Goal: Task Accomplishment & Management: Manage account settings

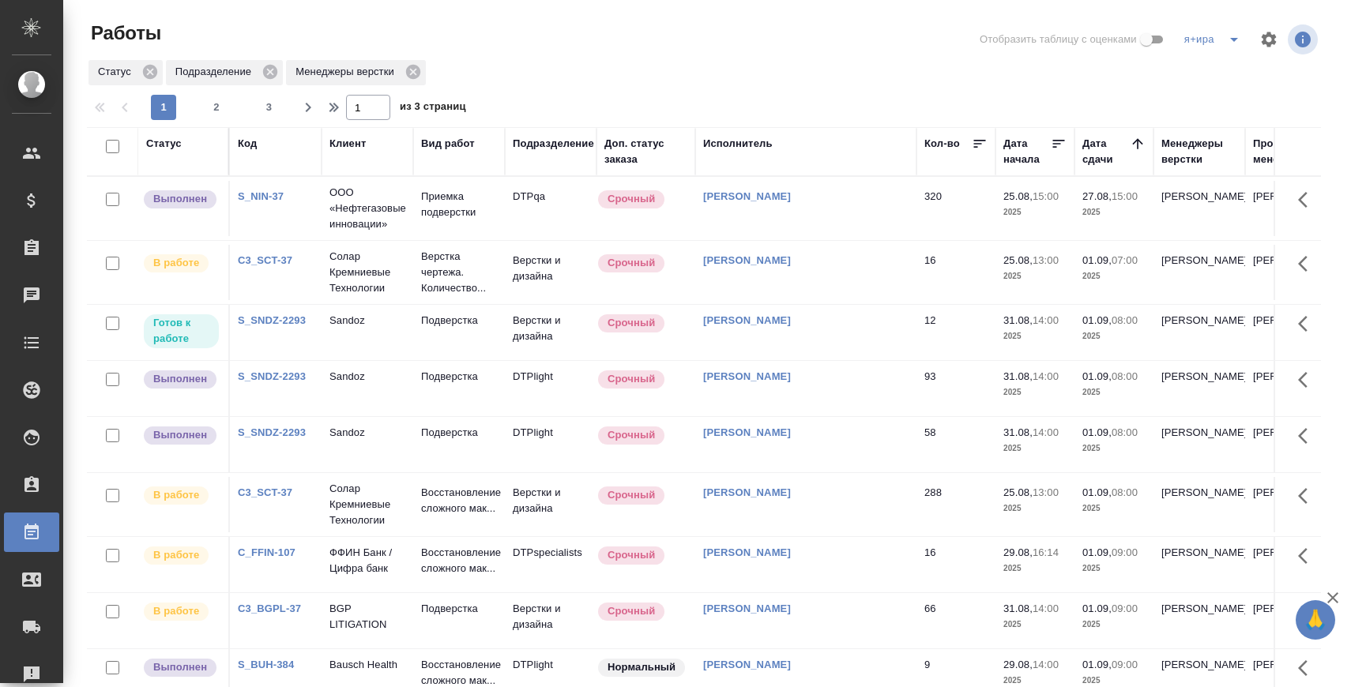
click at [607, 44] on div at bounding box center [709, 40] width 415 height 38
click at [432, 375] on p "Подверстка" at bounding box center [459, 377] width 76 height 16
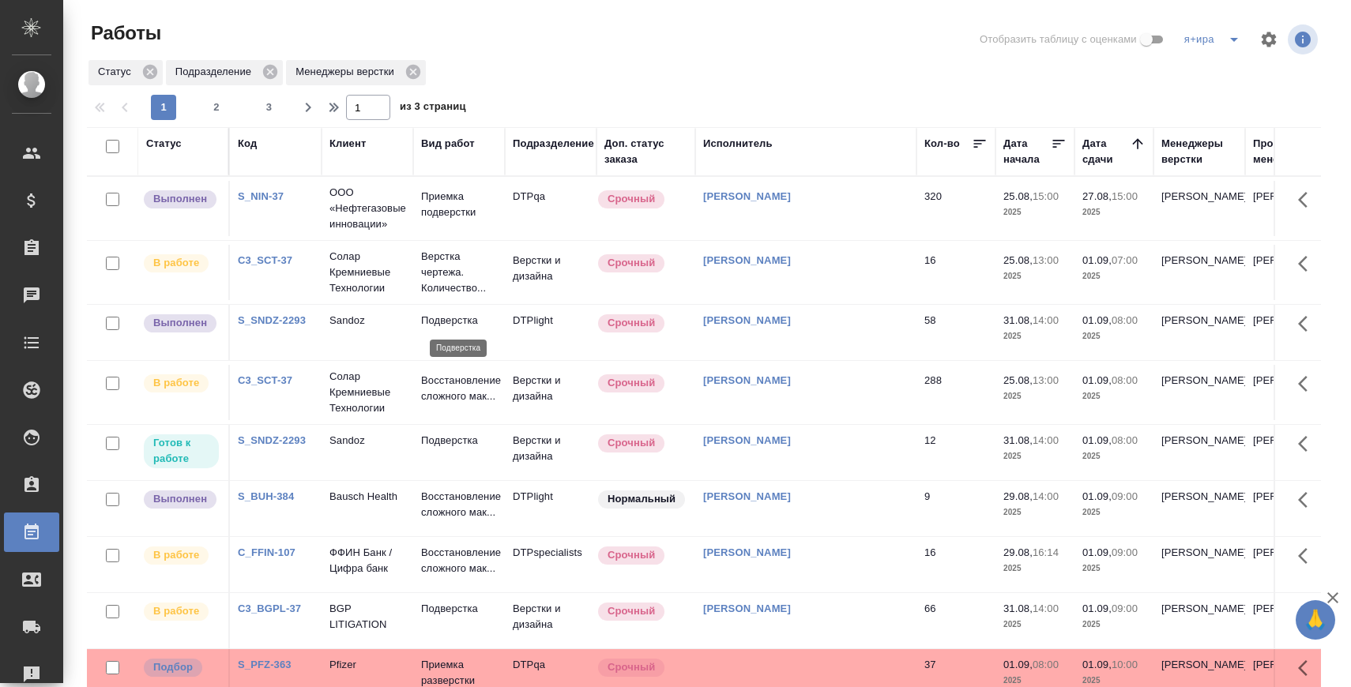
click at [442, 319] on p "Подверстка" at bounding box center [459, 321] width 76 height 16
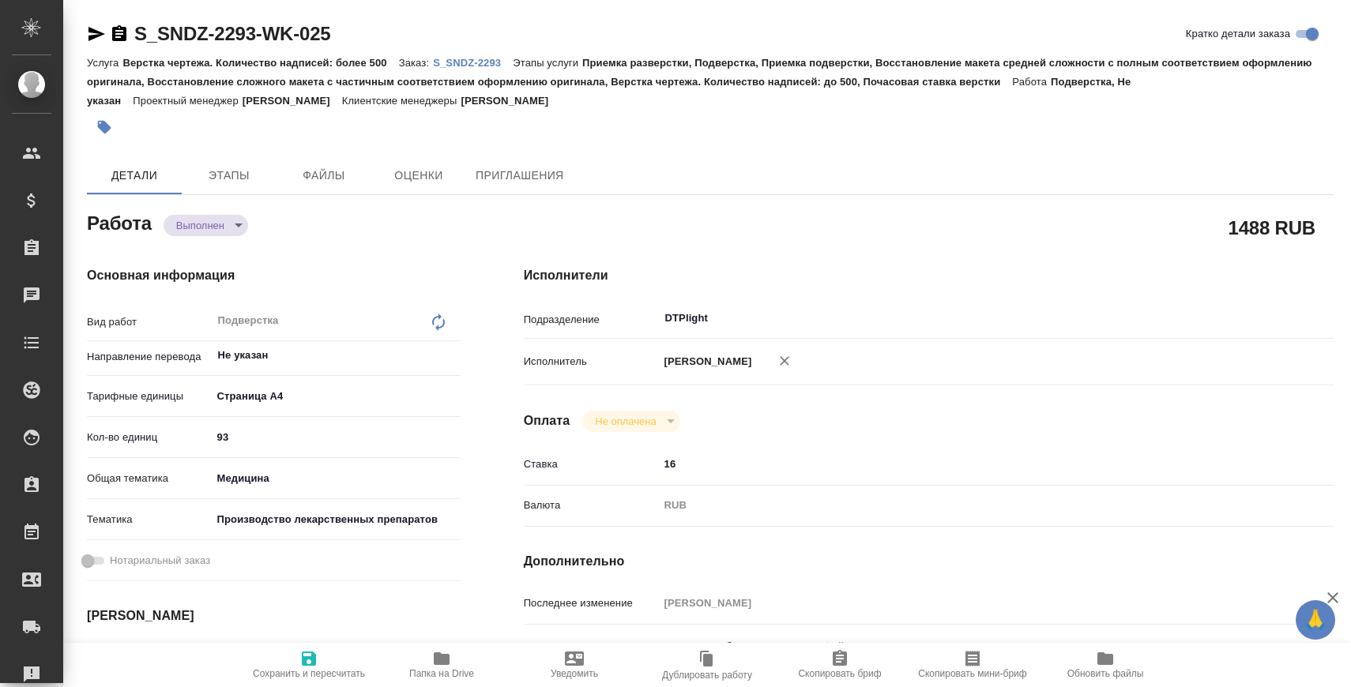
type textarea "x"
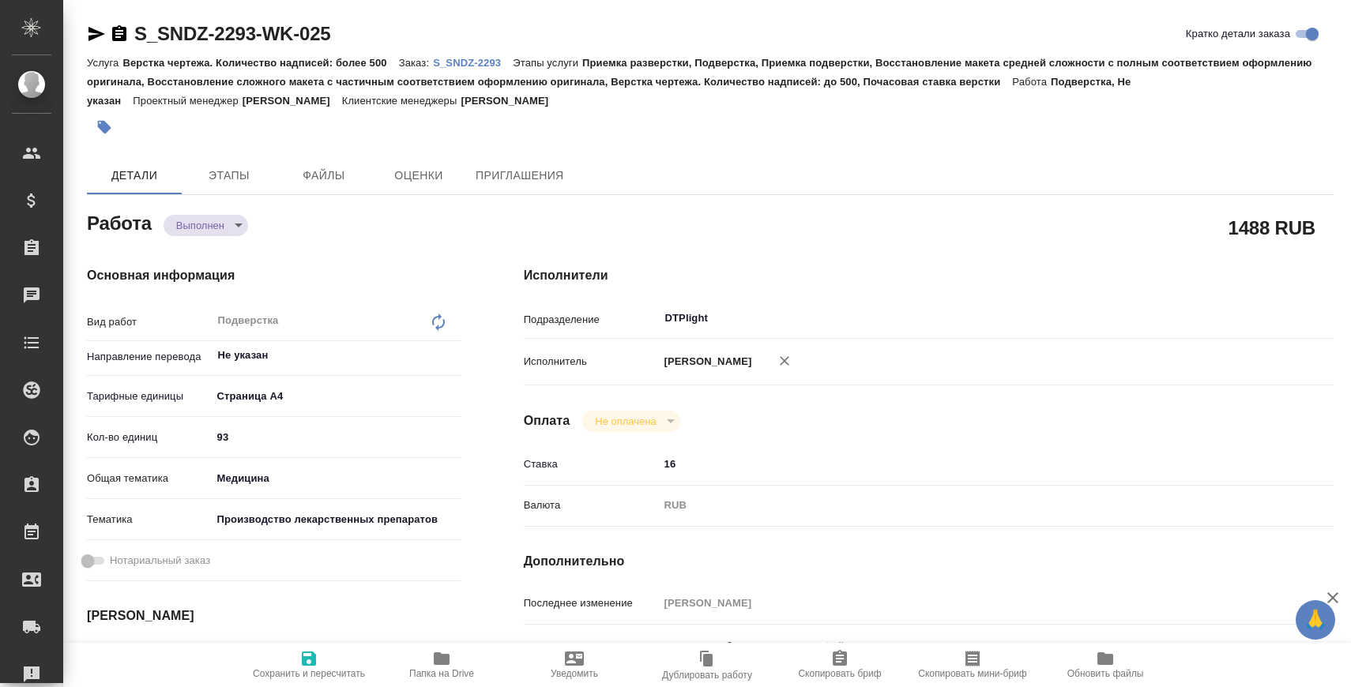
type textarea "x"
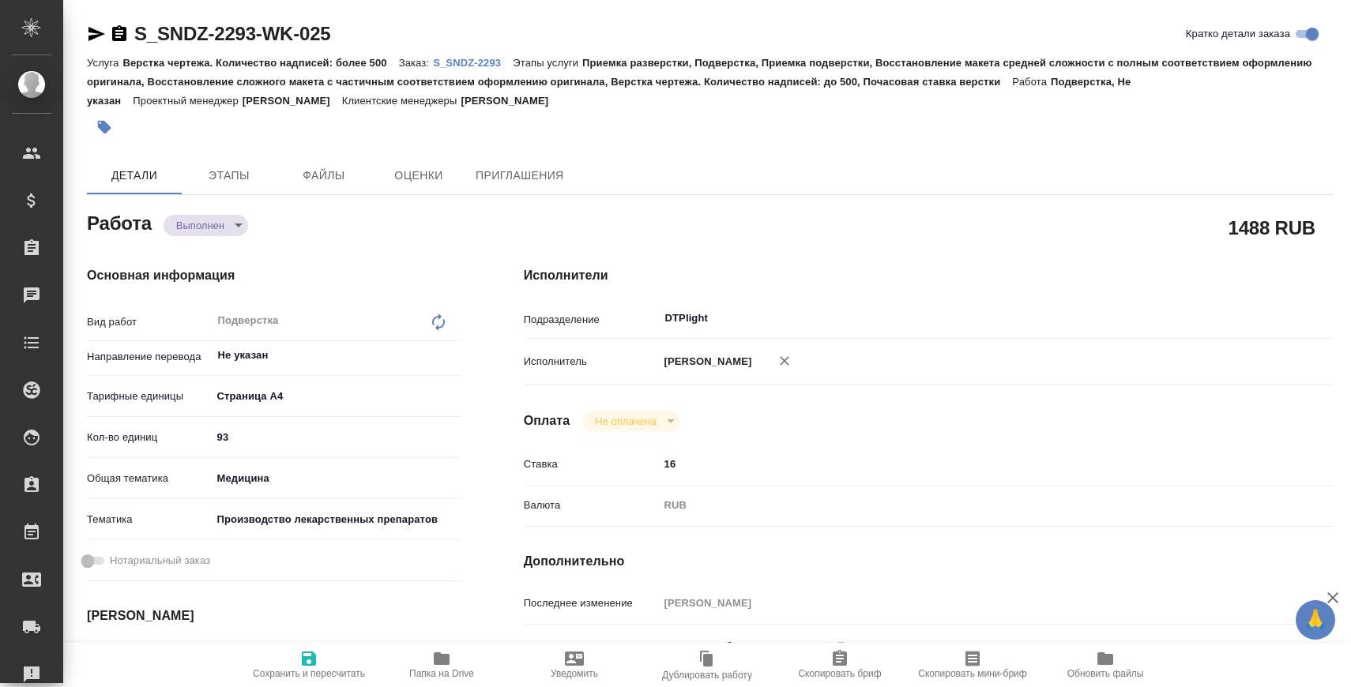
type textarea "x"
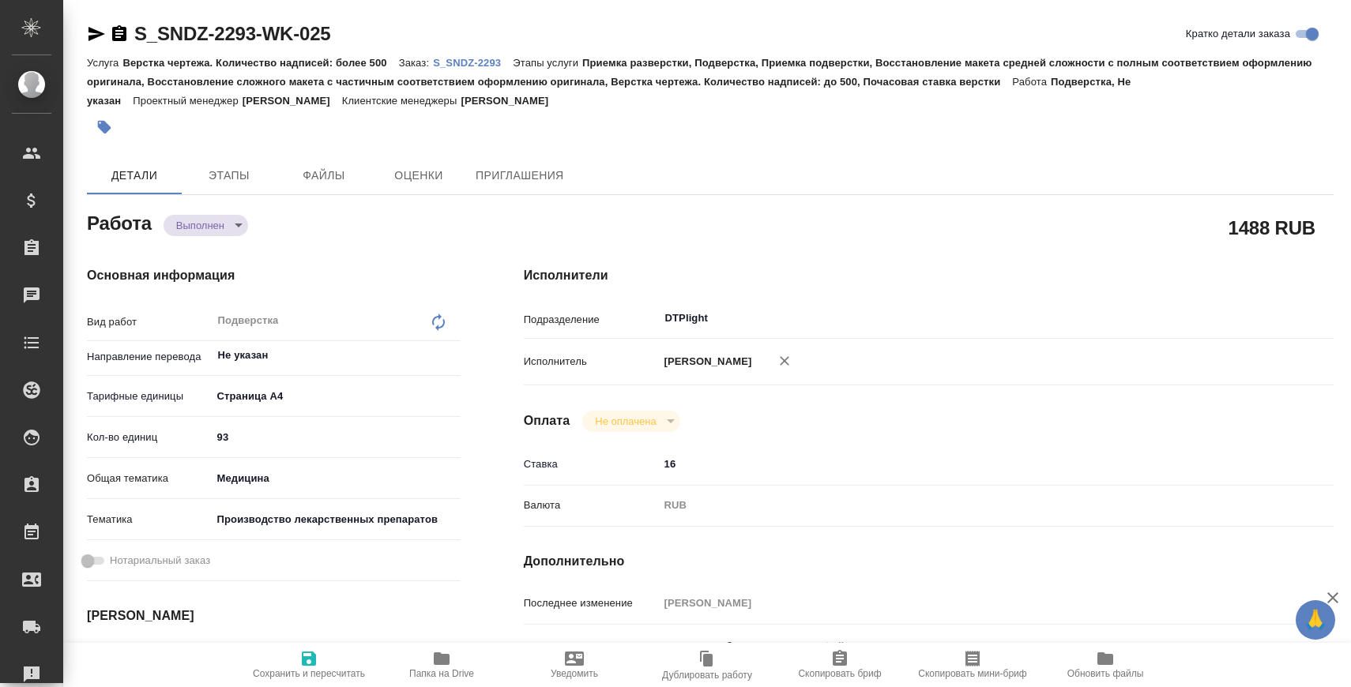
type textarea "x"
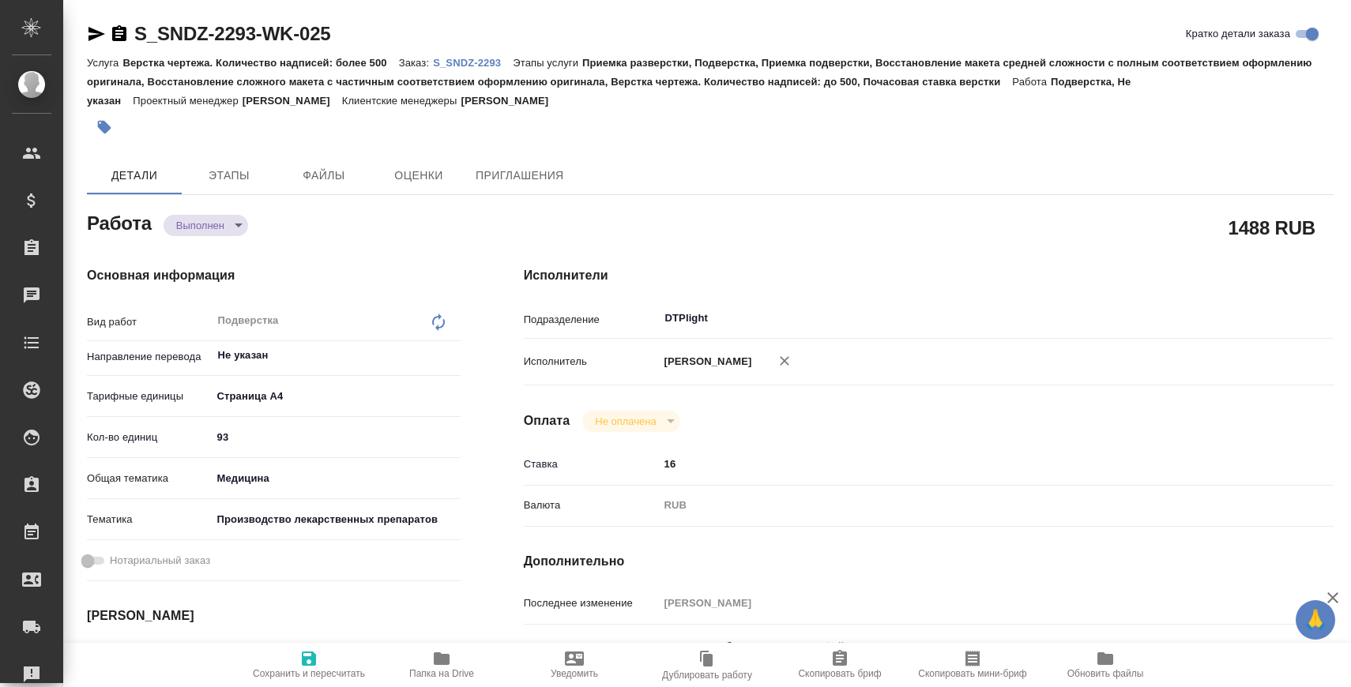
type textarea "x"
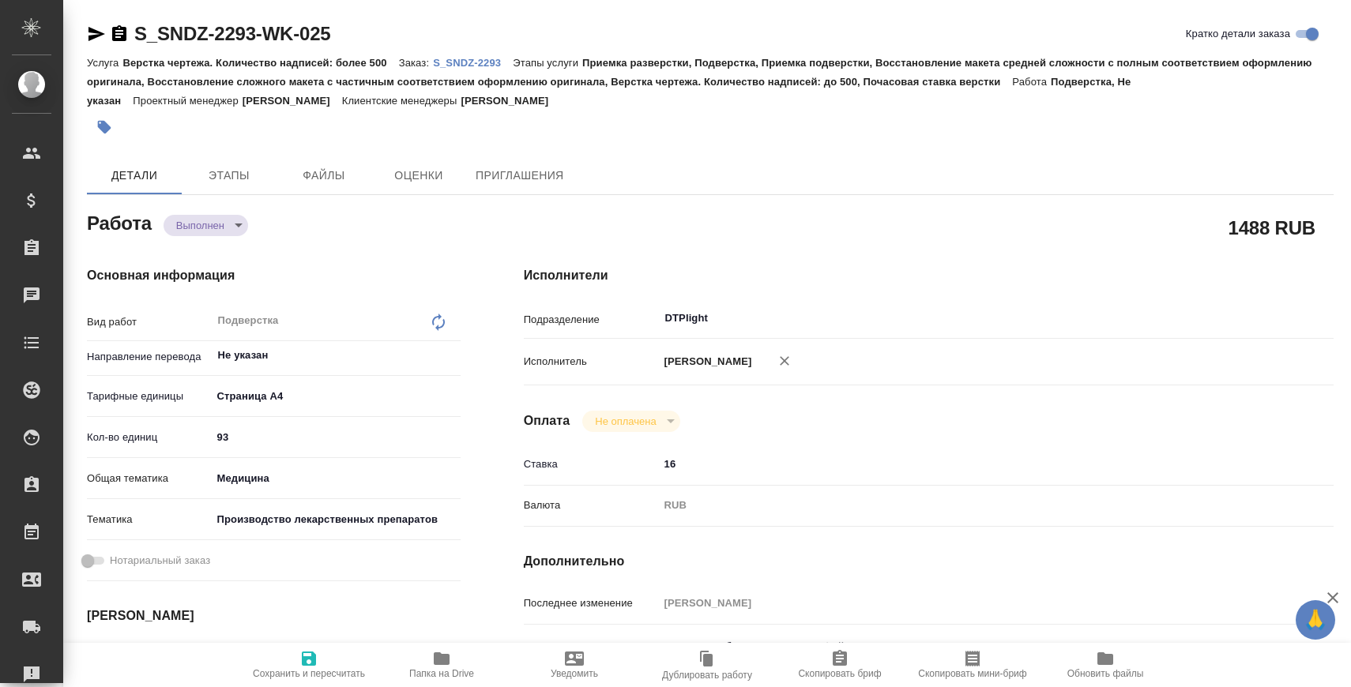
type textarea "x"
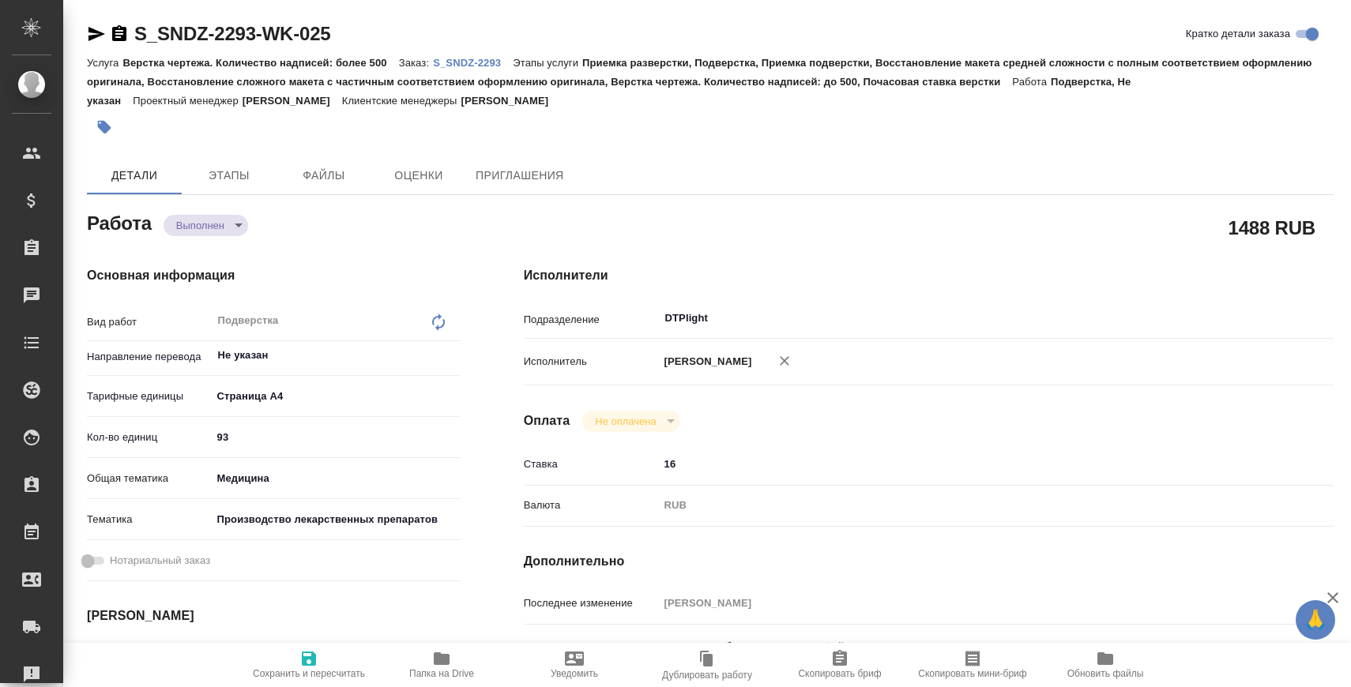
type textarea "x"
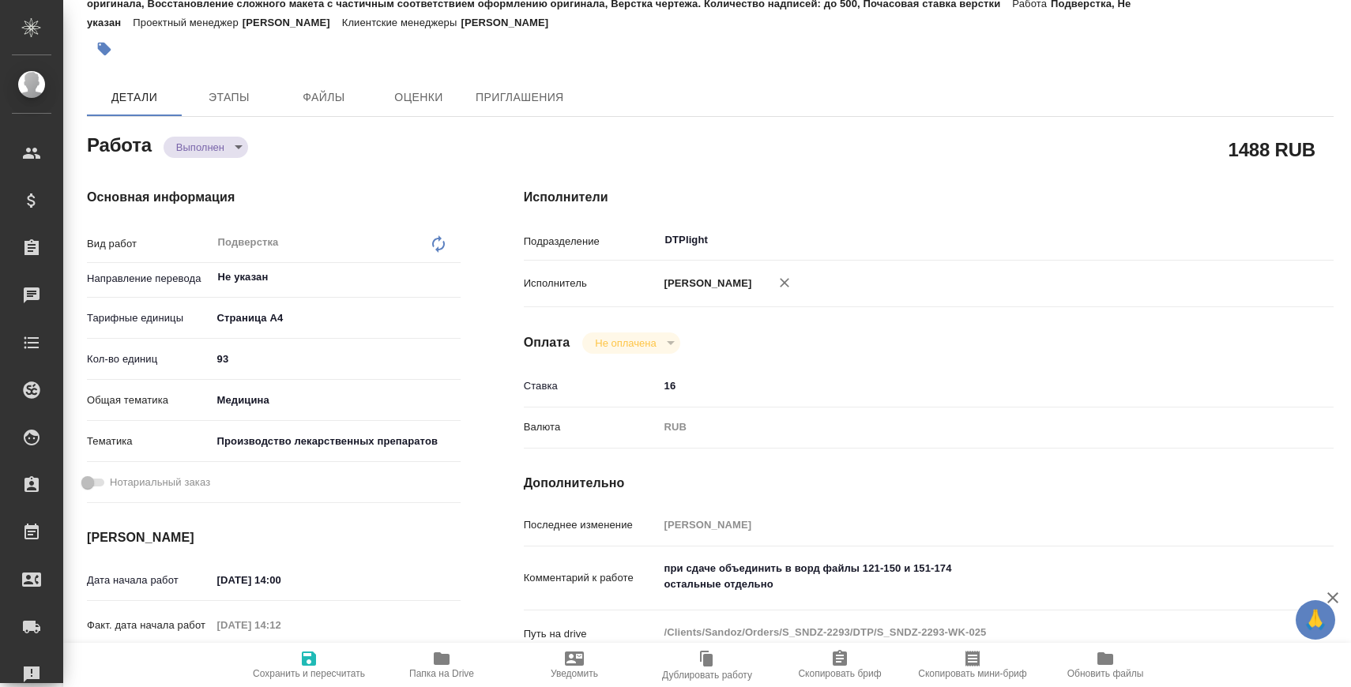
type textarea "x"
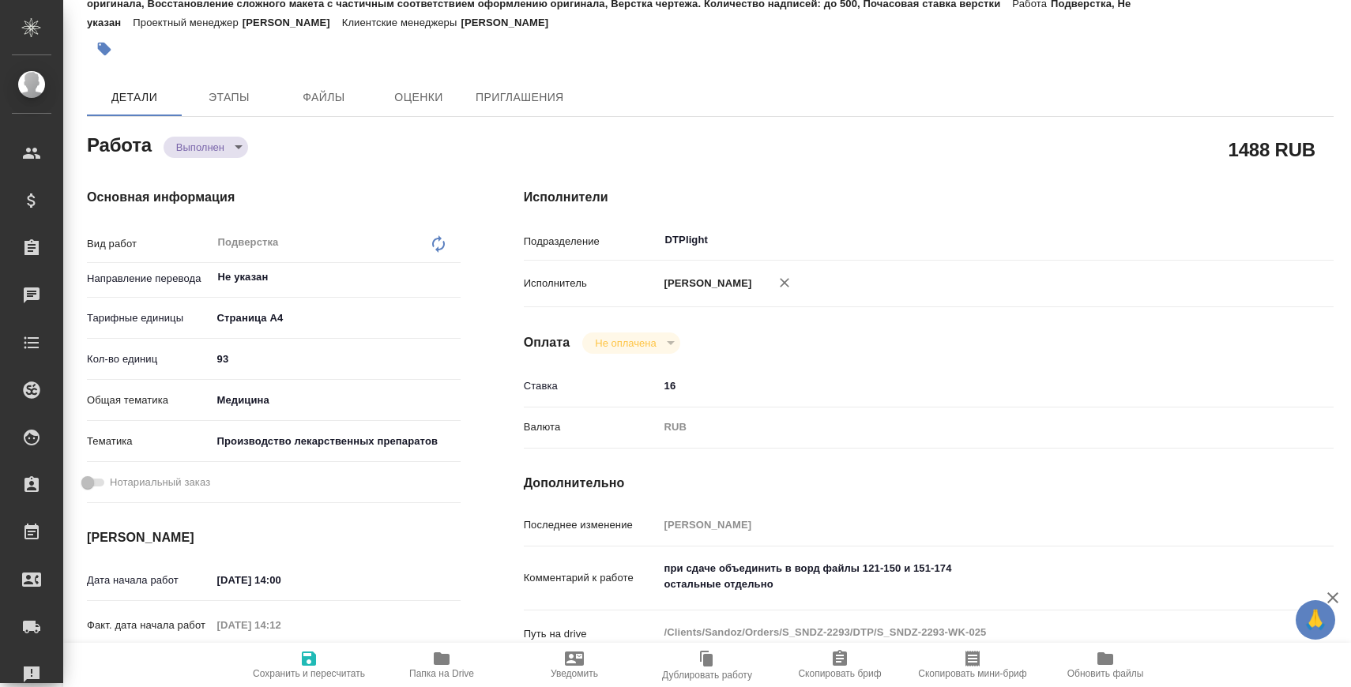
scroll to position [183, 0]
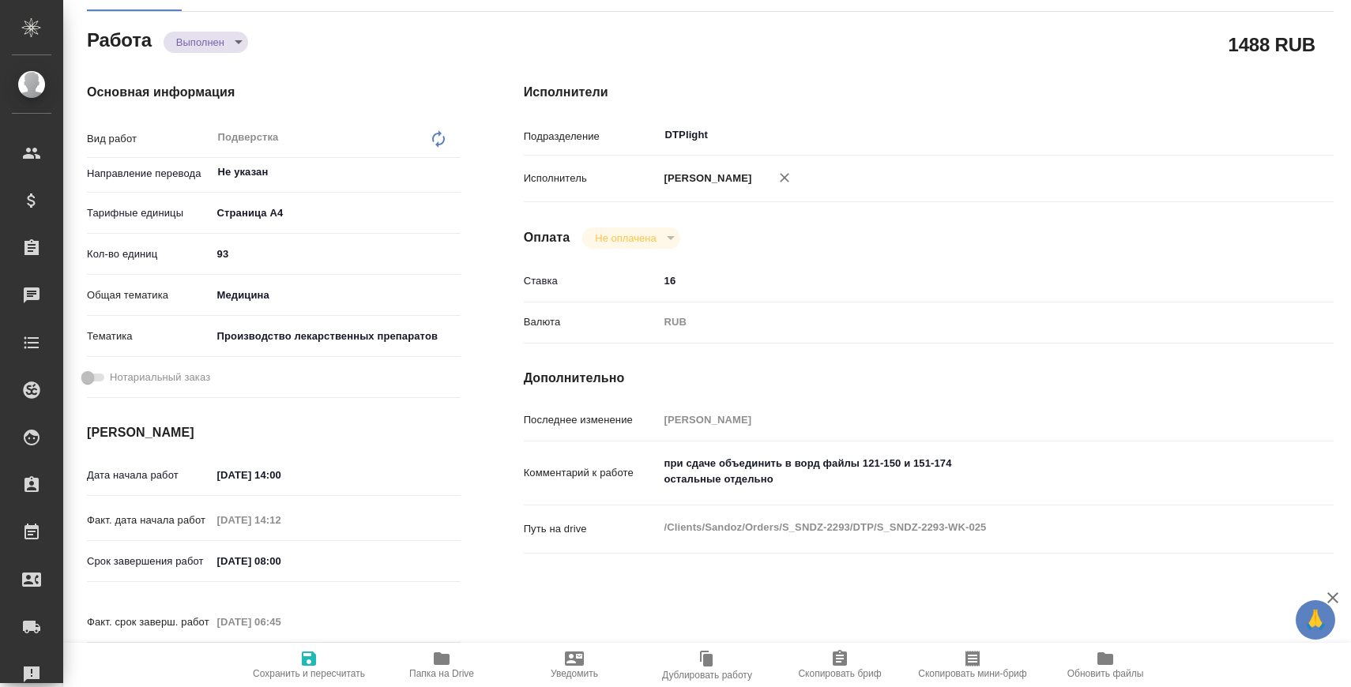
click at [456, 664] on span "Папка на Drive" at bounding box center [442, 664] width 114 height 30
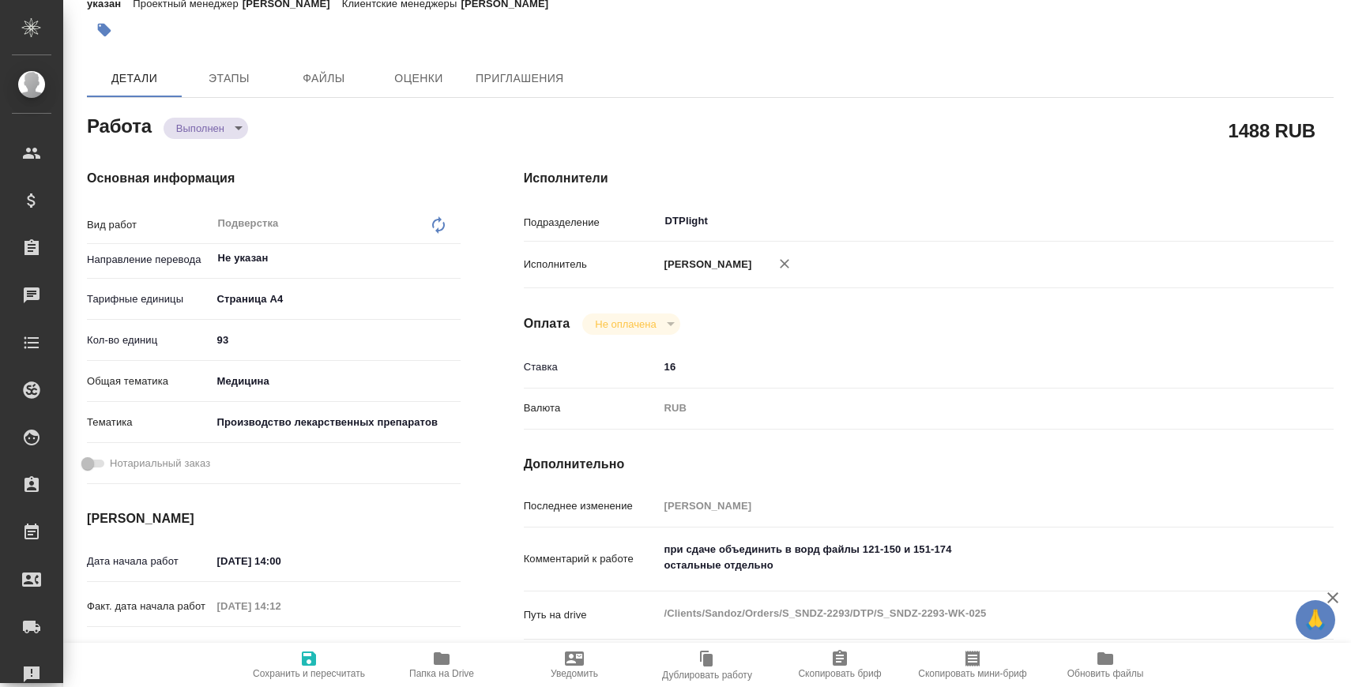
scroll to position [0, 0]
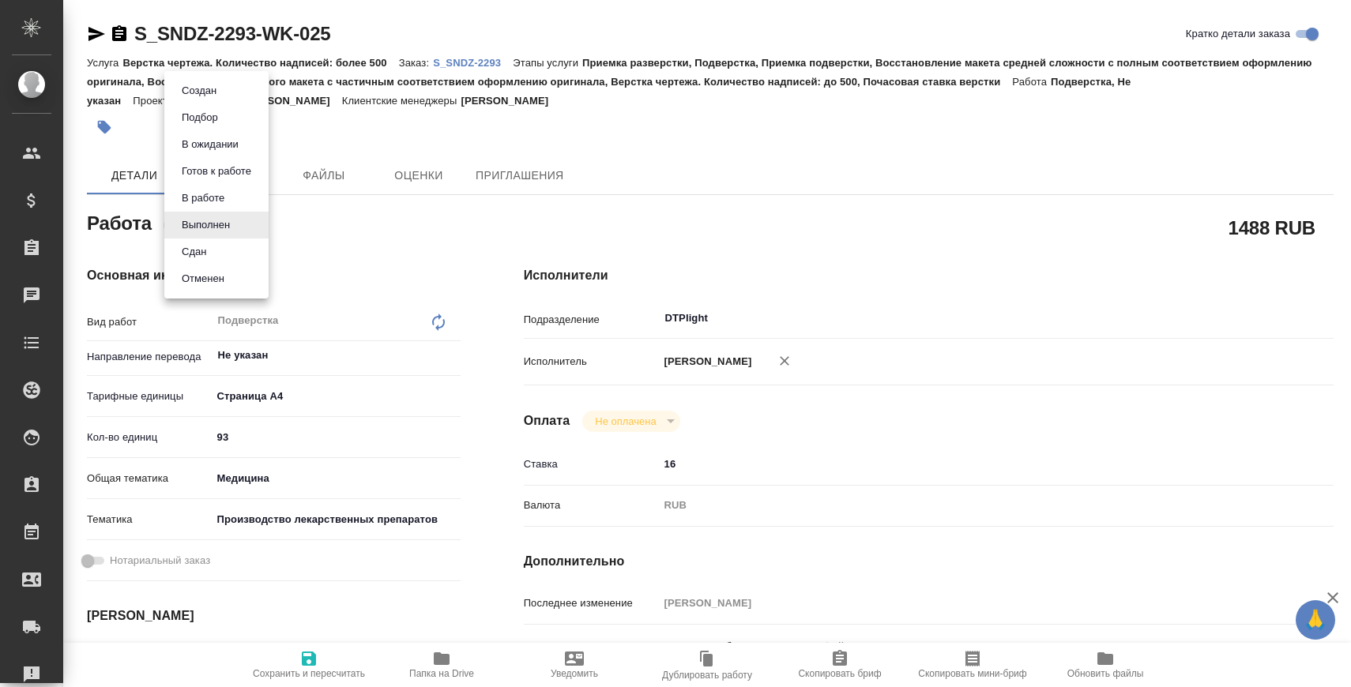
click at [216, 223] on body "🙏 .cls-1 fill:#fff; AWATERA Zaborova Aleksandra Клиенты Спецификации Заказы 0 Ч…" at bounding box center [675, 407] width 1351 height 814
click at [218, 250] on li "Сдан" at bounding box center [216, 252] width 104 height 27
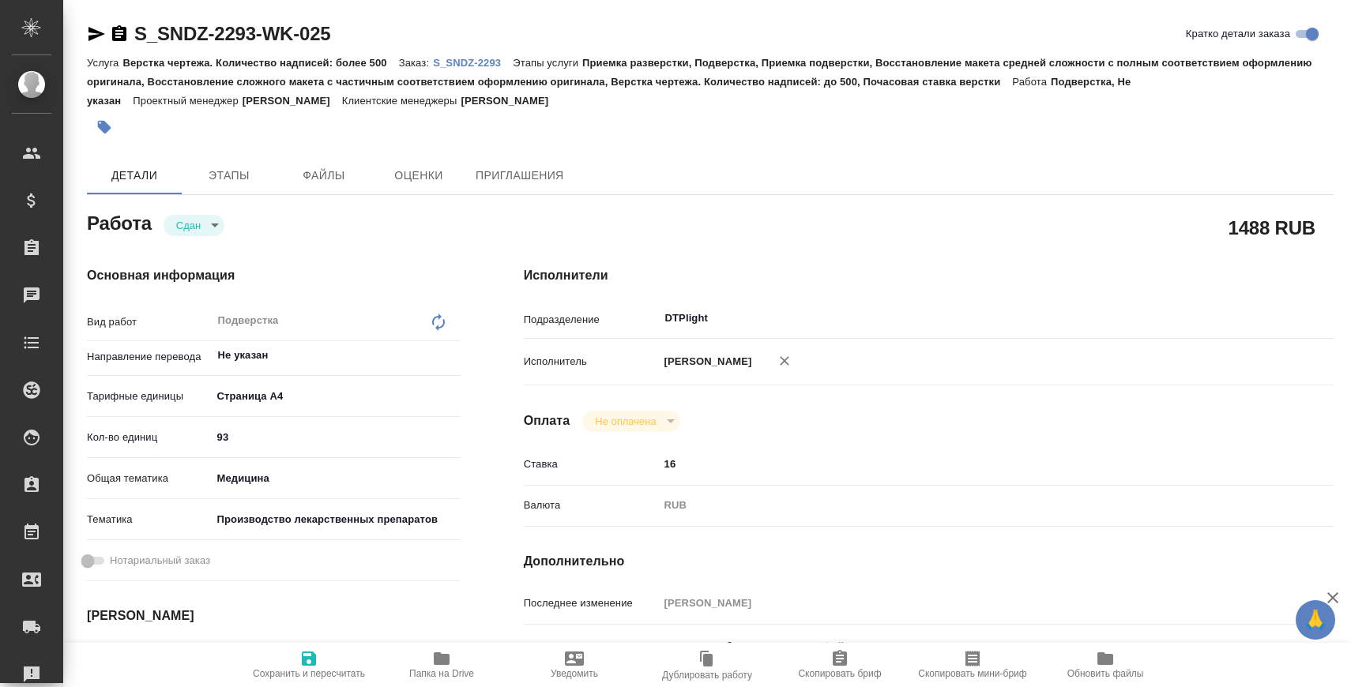
type textarea "x"
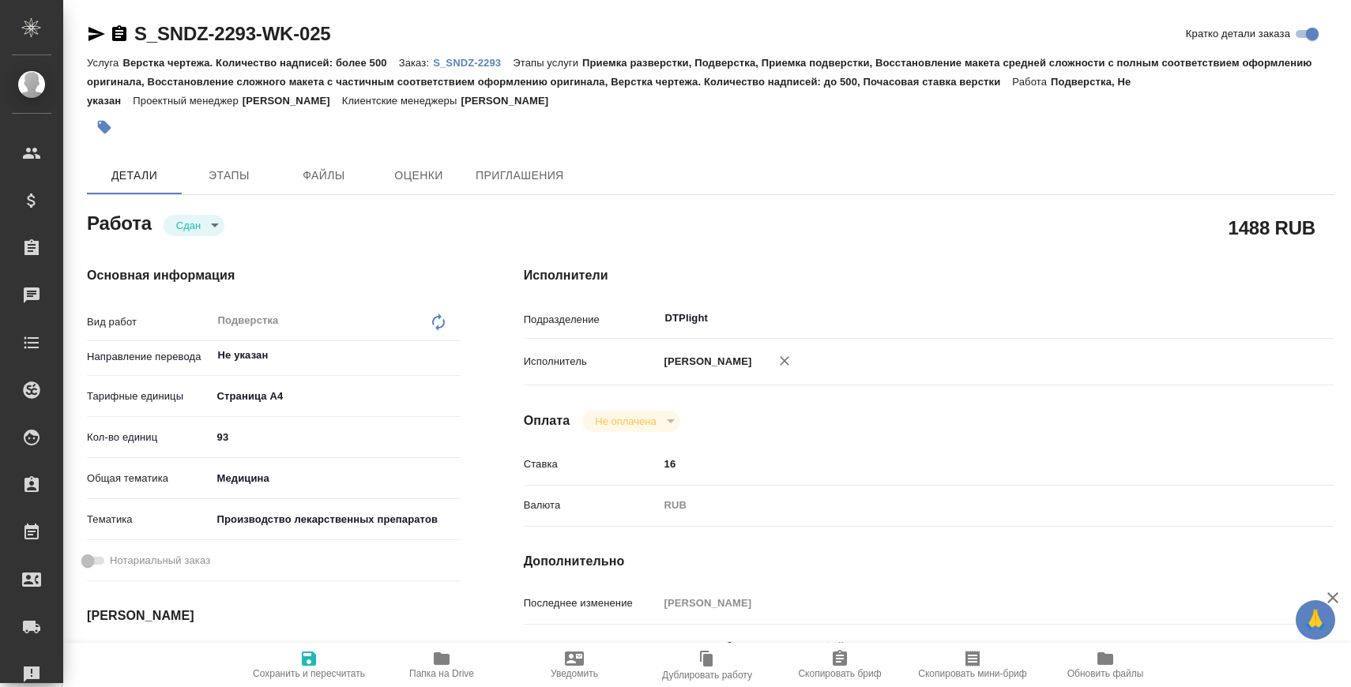
type textarea "x"
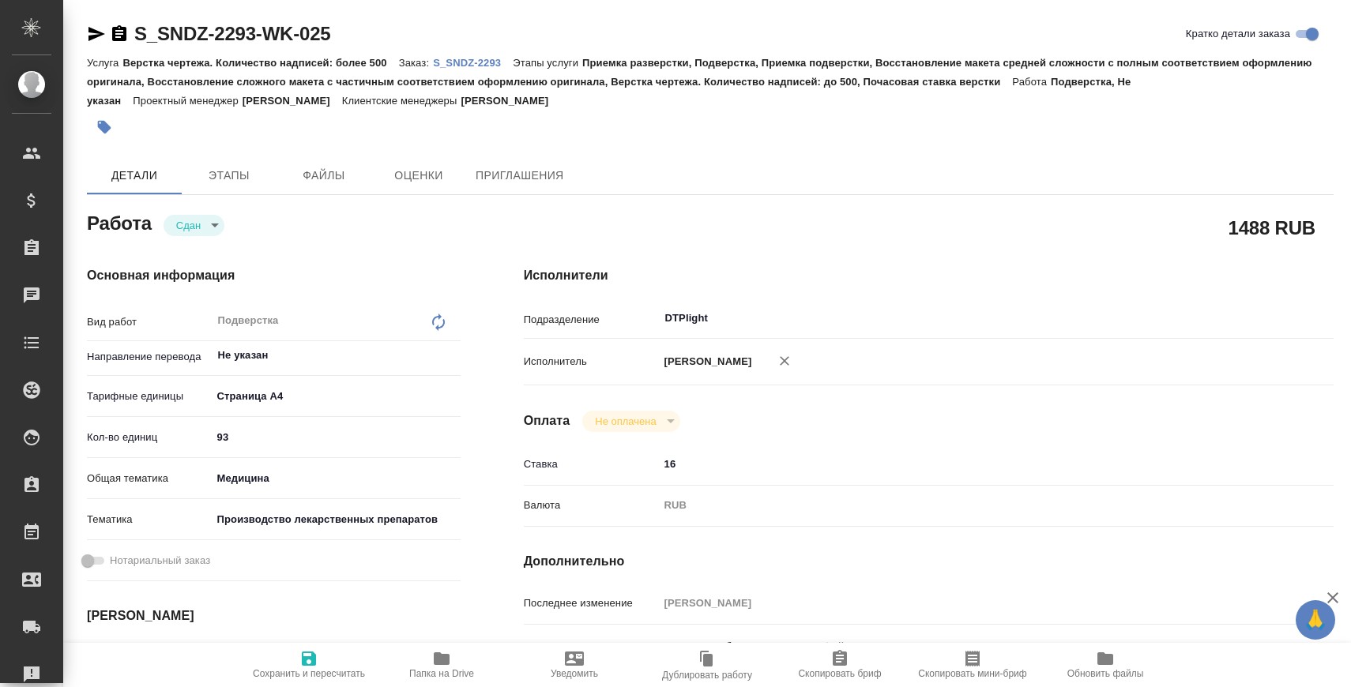
type textarea "x"
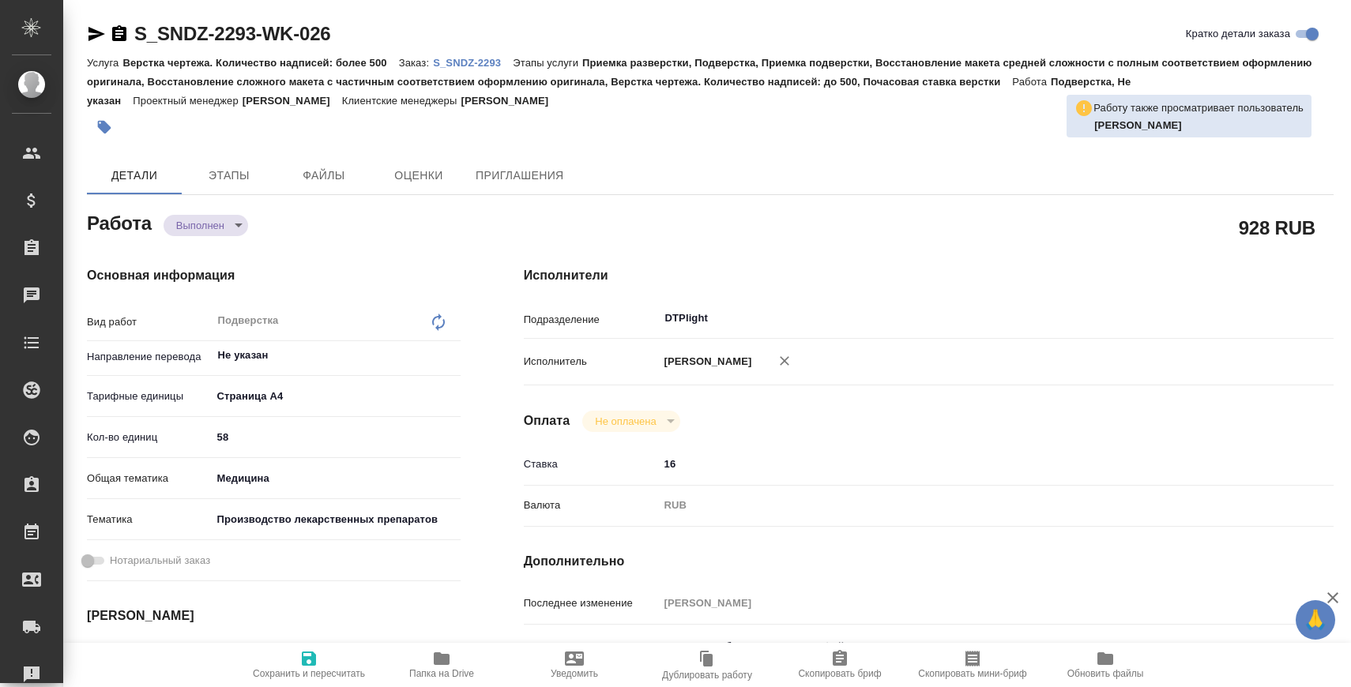
type textarea "x"
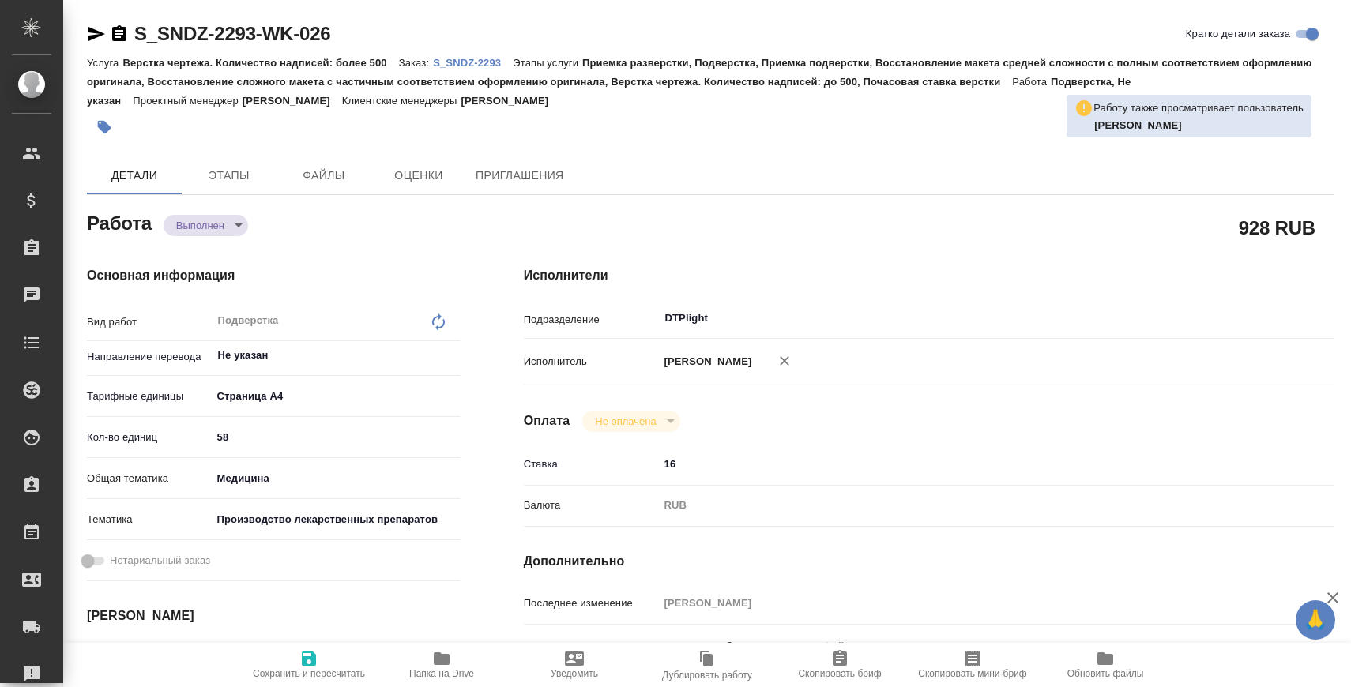
type textarea "x"
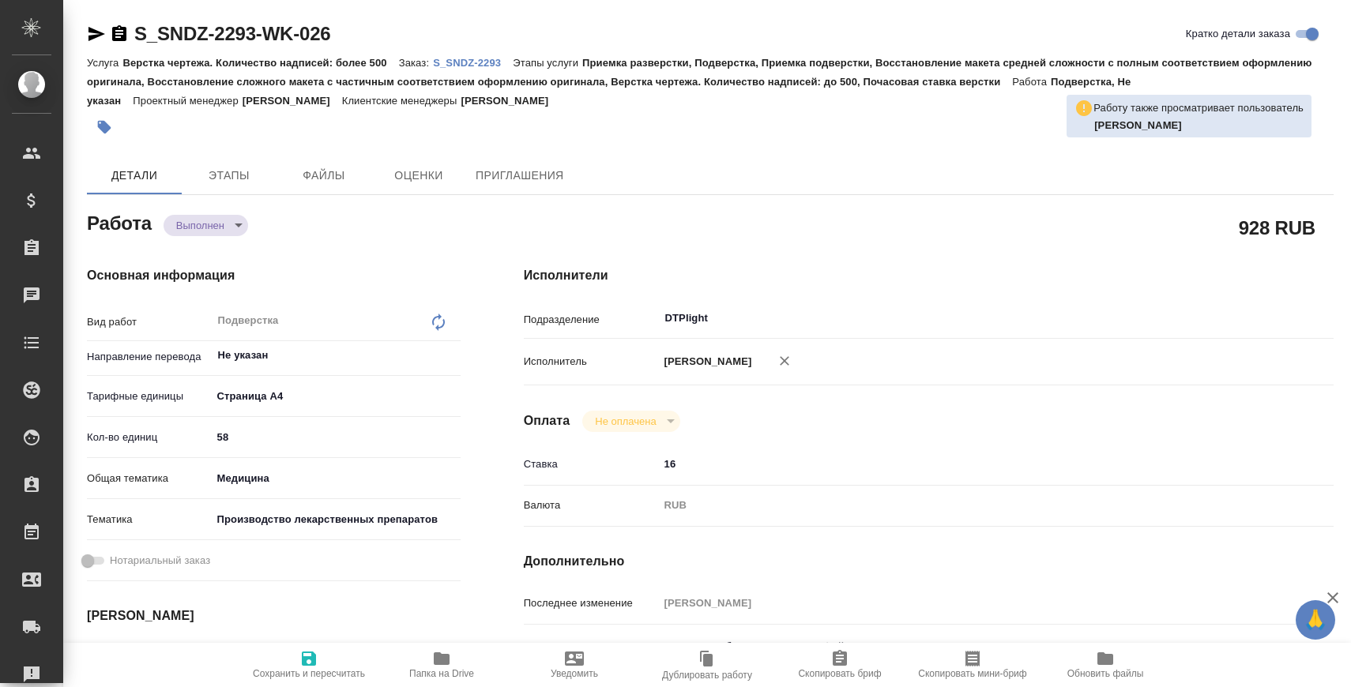
type textarea "x"
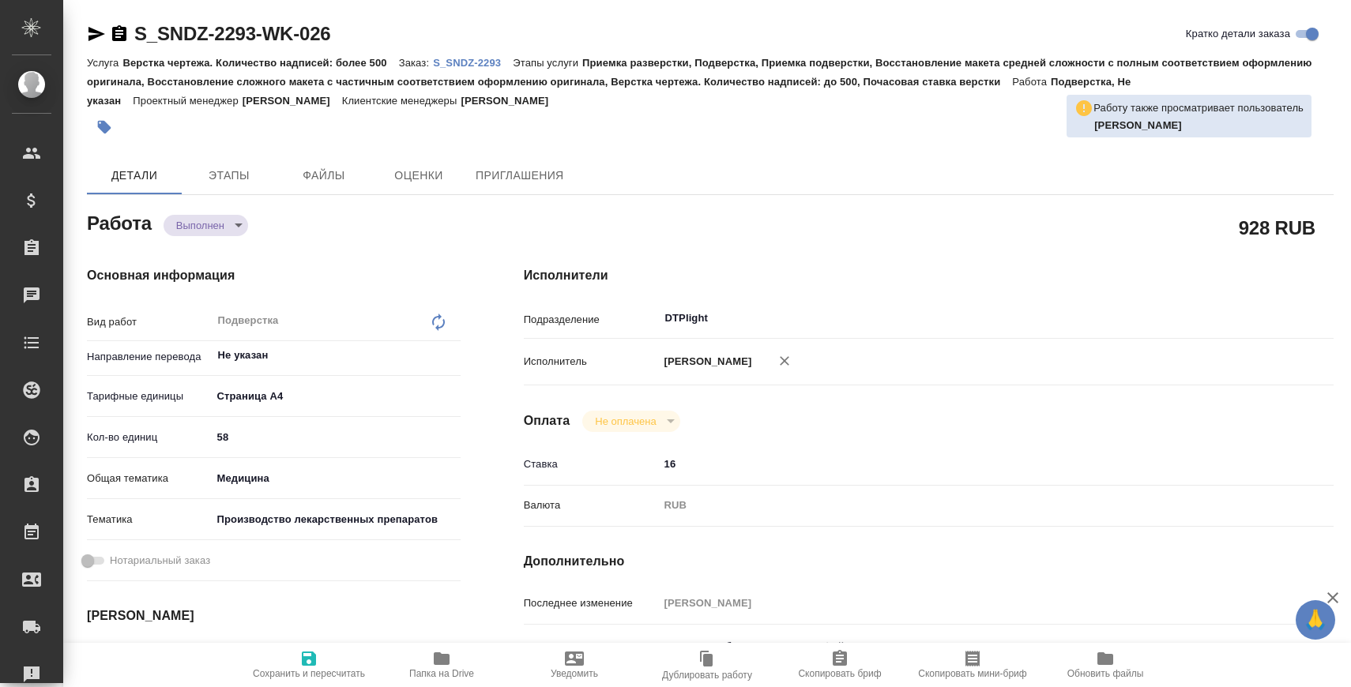
type textarea "x"
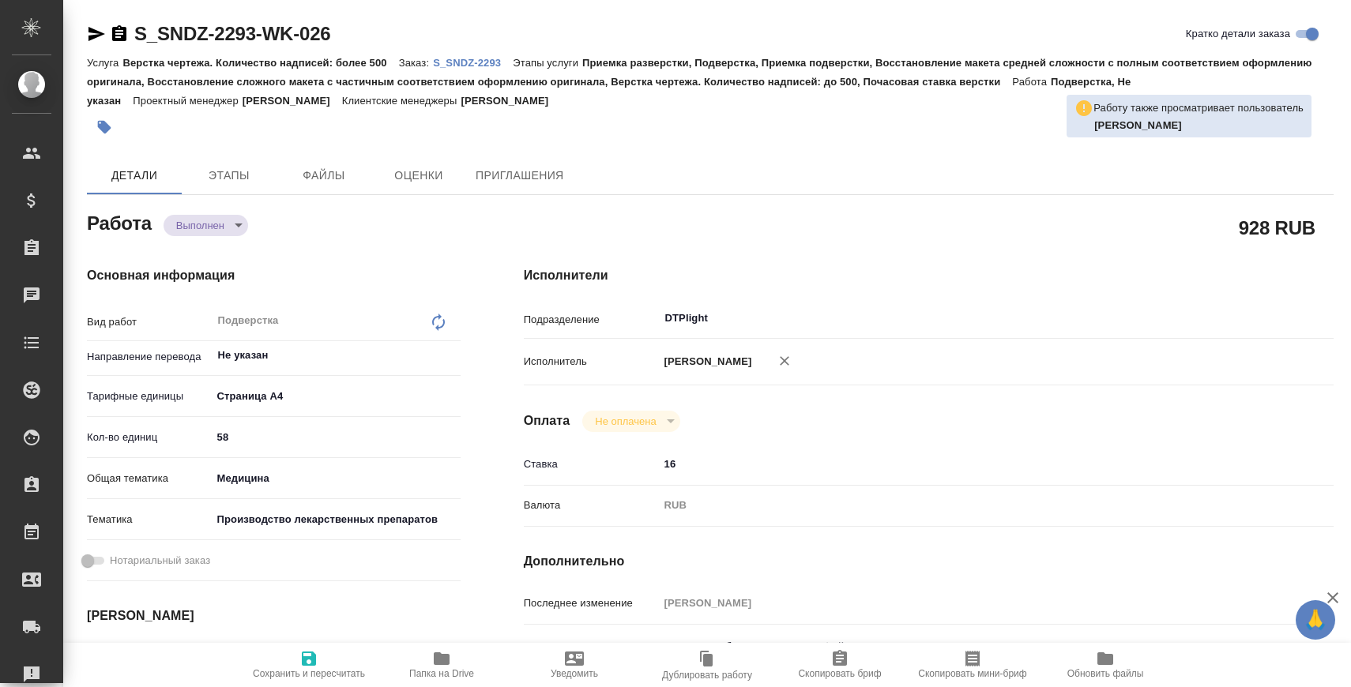
type textarea "x"
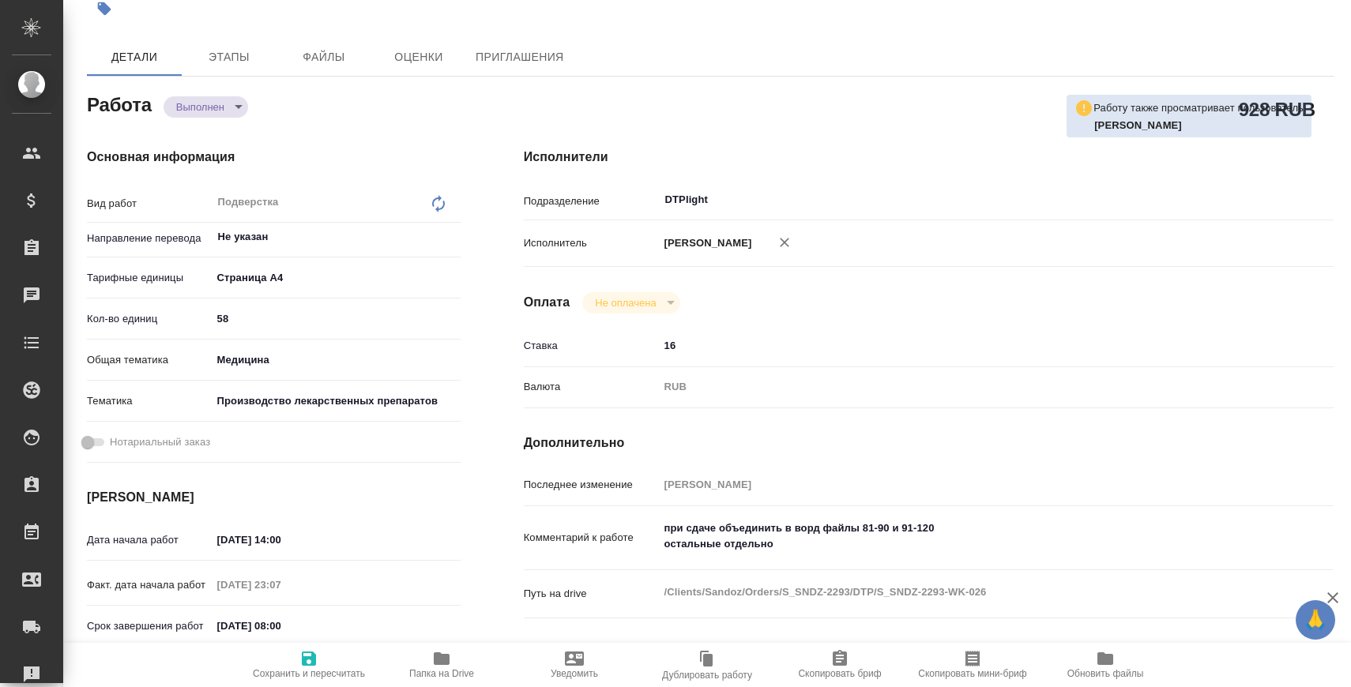
scroll to position [130, 0]
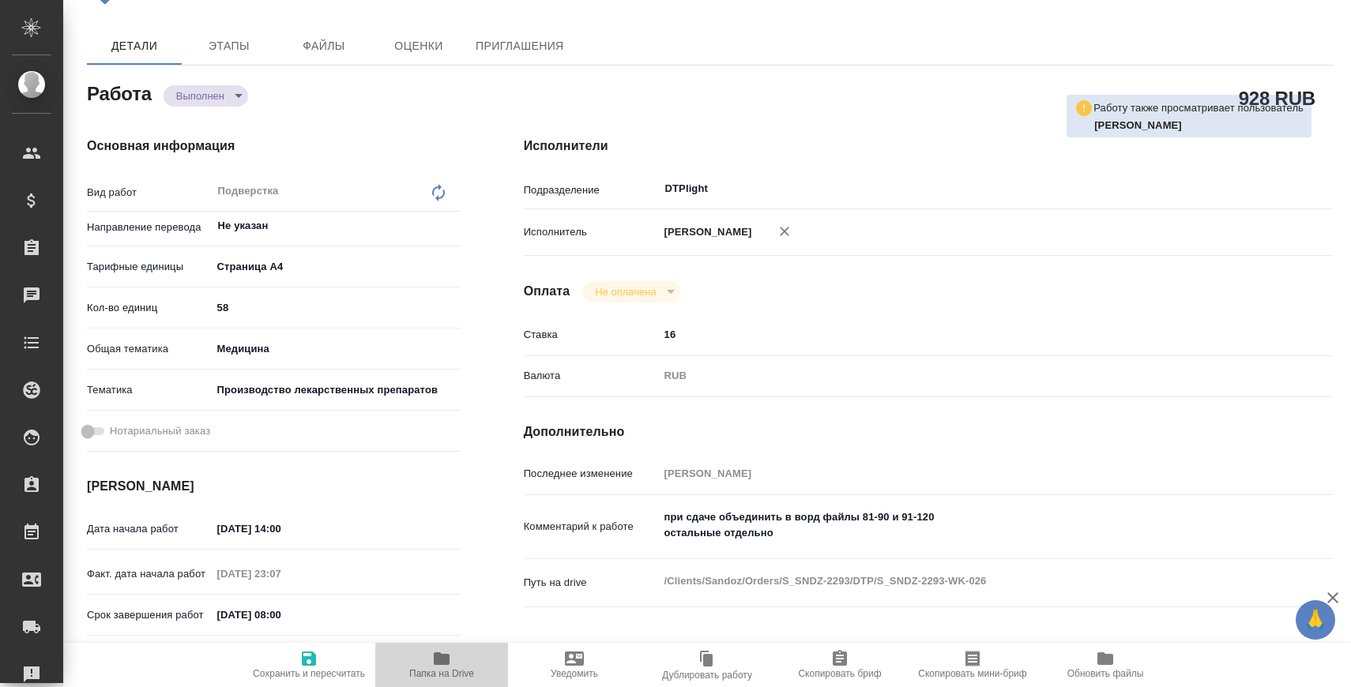
click at [435, 668] on span "Папка на Drive" at bounding box center [441, 673] width 65 height 11
